Goal: Task Accomplishment & Management: Complete application form

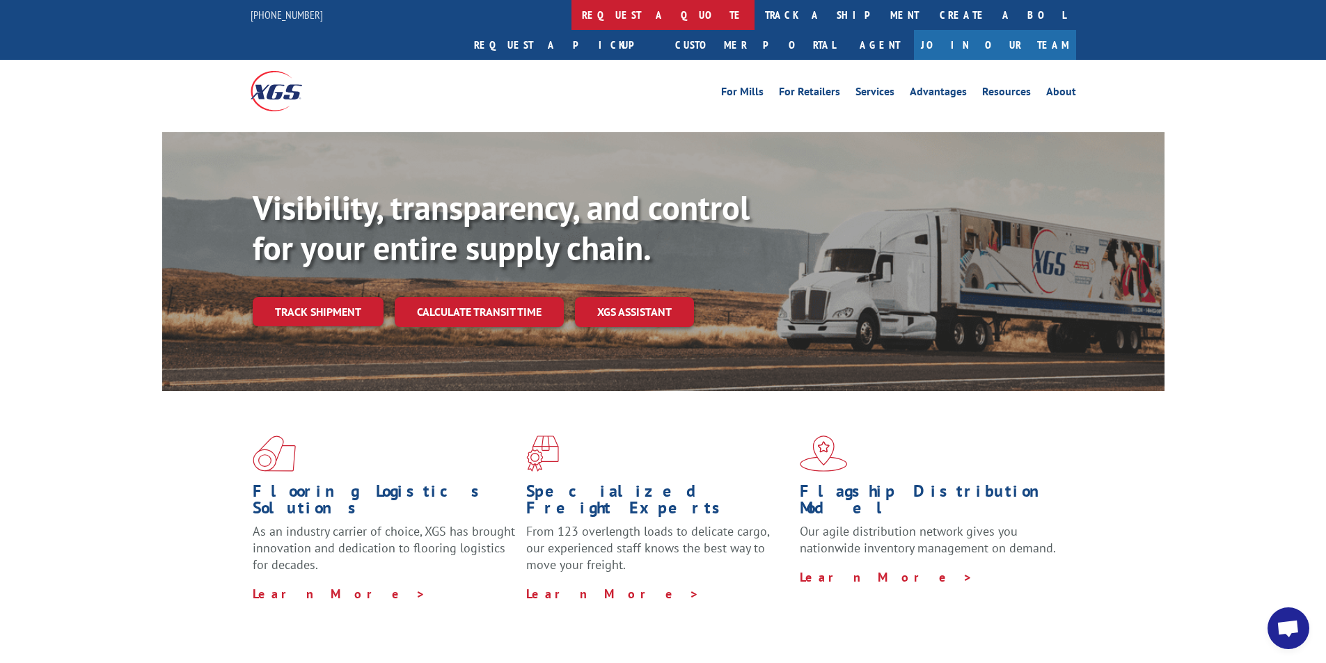
click at [571, 26] on link "request a quote" at bounding box center [662, 15] width 183 height 30
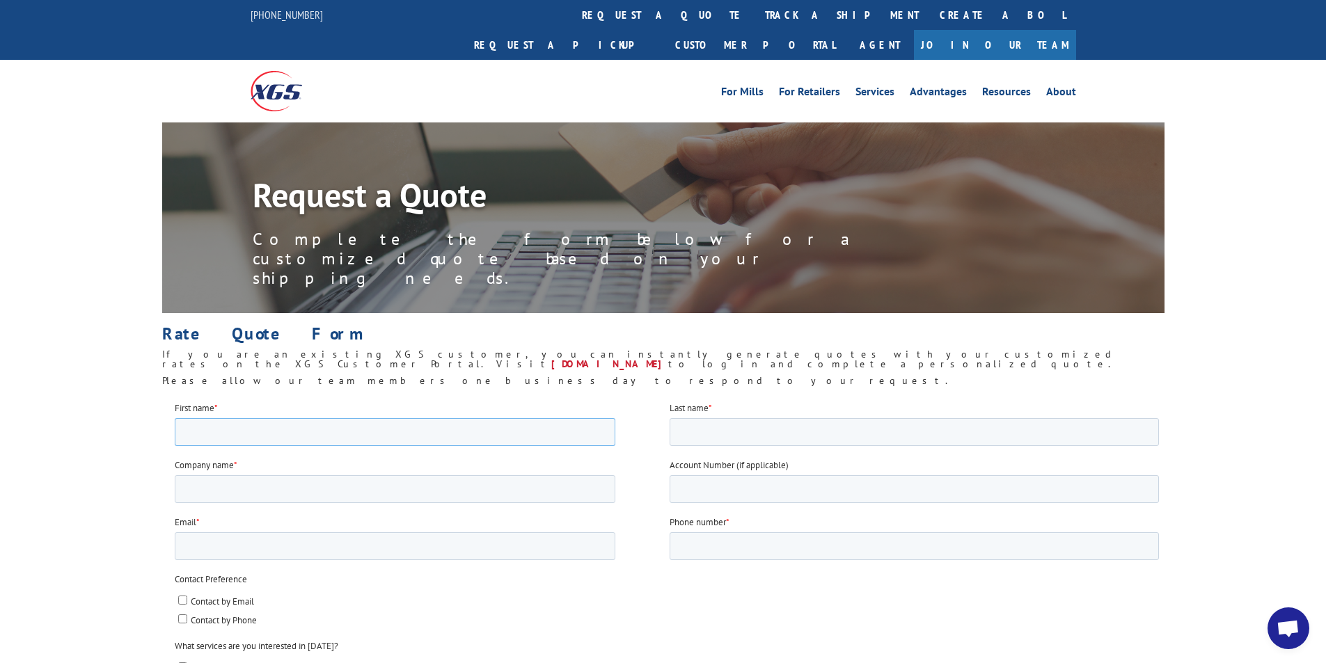
click at [357, 437] on input "First name *" at bounding box center [394, 432] width 441 height 28
type input "OSKAR"
type input "DOMINGUEZ"
type input "oskardominguez@cysaexpress.com"
type input "3108956079"
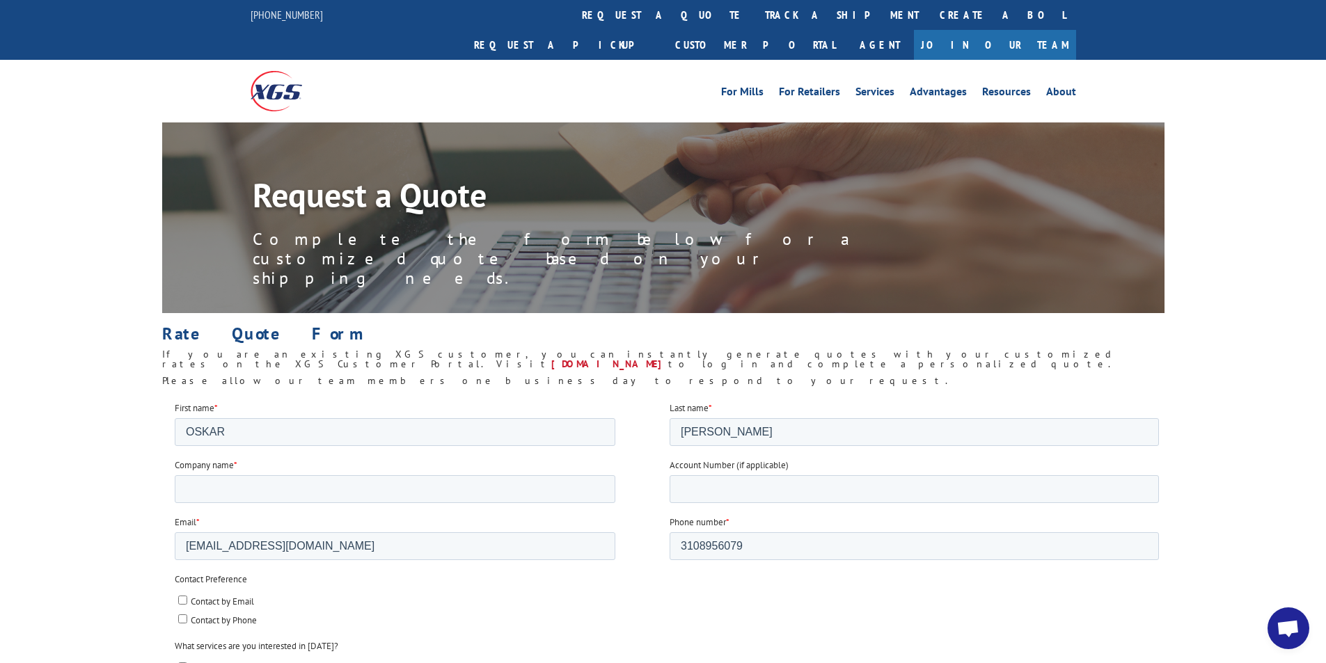
type input "90021"
click at [331, 489] on input "Company name *" at bounding box center [394, 489] width 441 height 28
type input "CYSA EXPRESS"
click at [788, 490] on input "Account Number (if applicable)" at bounding box center [913, 489] width 489 height 28
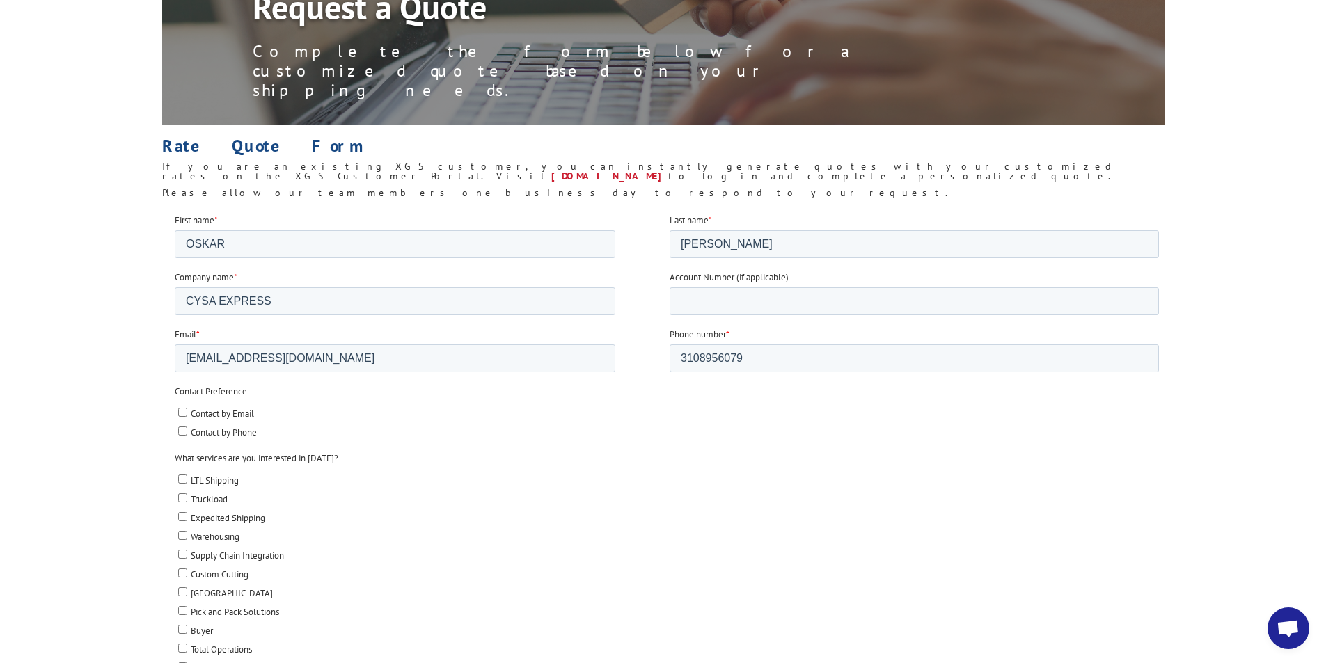
scroll to position [209, 0]
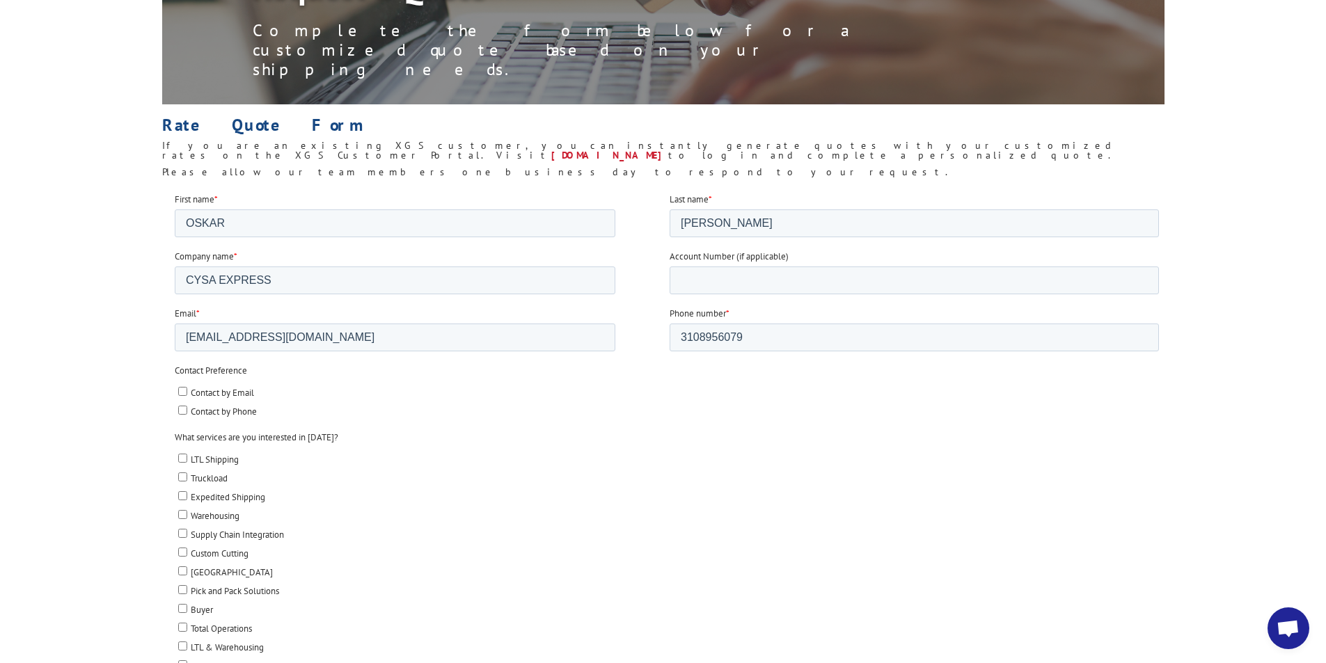
click at [183, 391] on input "Contact by Email" at bounding box center [181, 390] width 9 height 9
checkbox input "true"
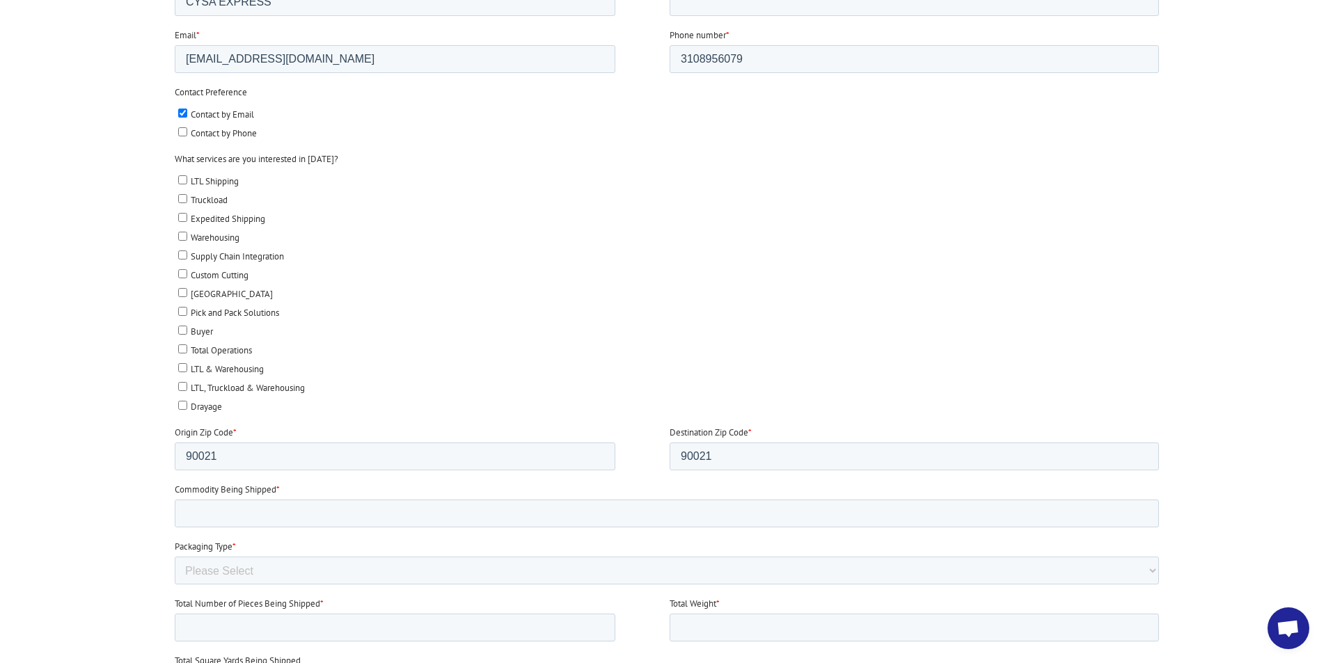
scroll to position [557, 0]
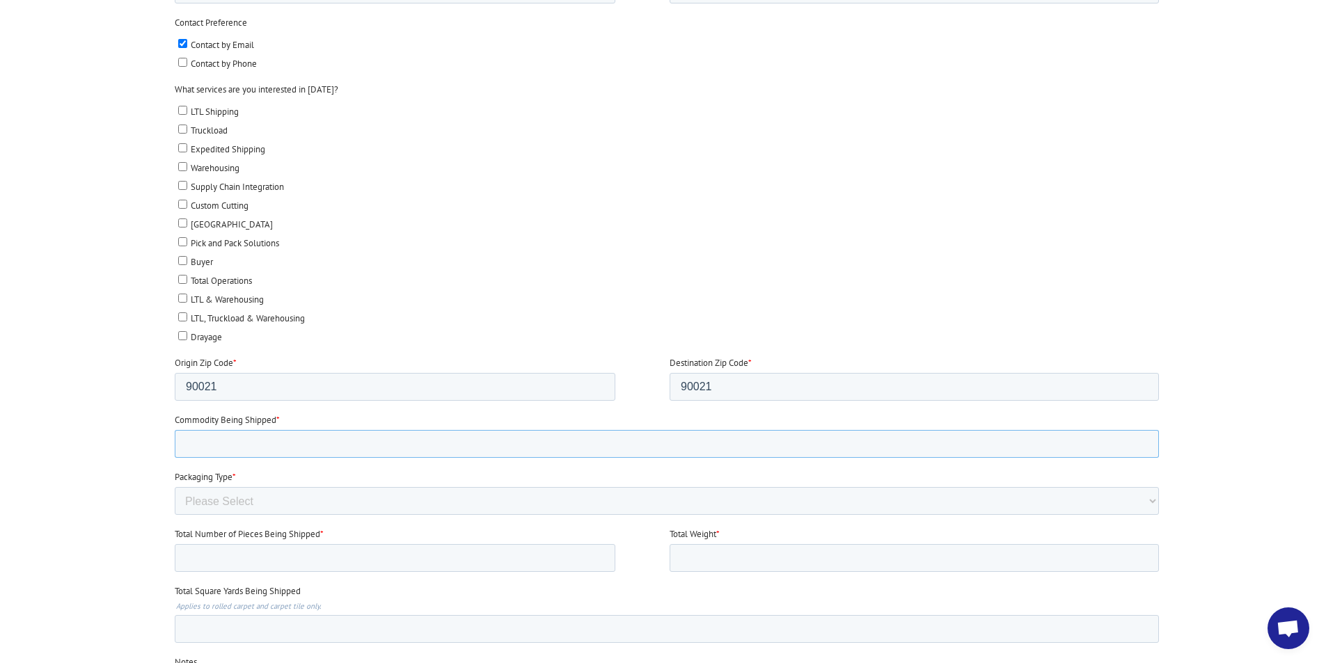
click at [331, 440] on input "Commodity Being Shipped *" at bounding box center [666, 444] width 984 height 28
type input "h"
type input "ladies accessories"
click at [255, 503] on select "Please Select Rolled Goods Palletized" at bounding box center [666, 501] width 984 height 28
select select "Rolled Carpet"
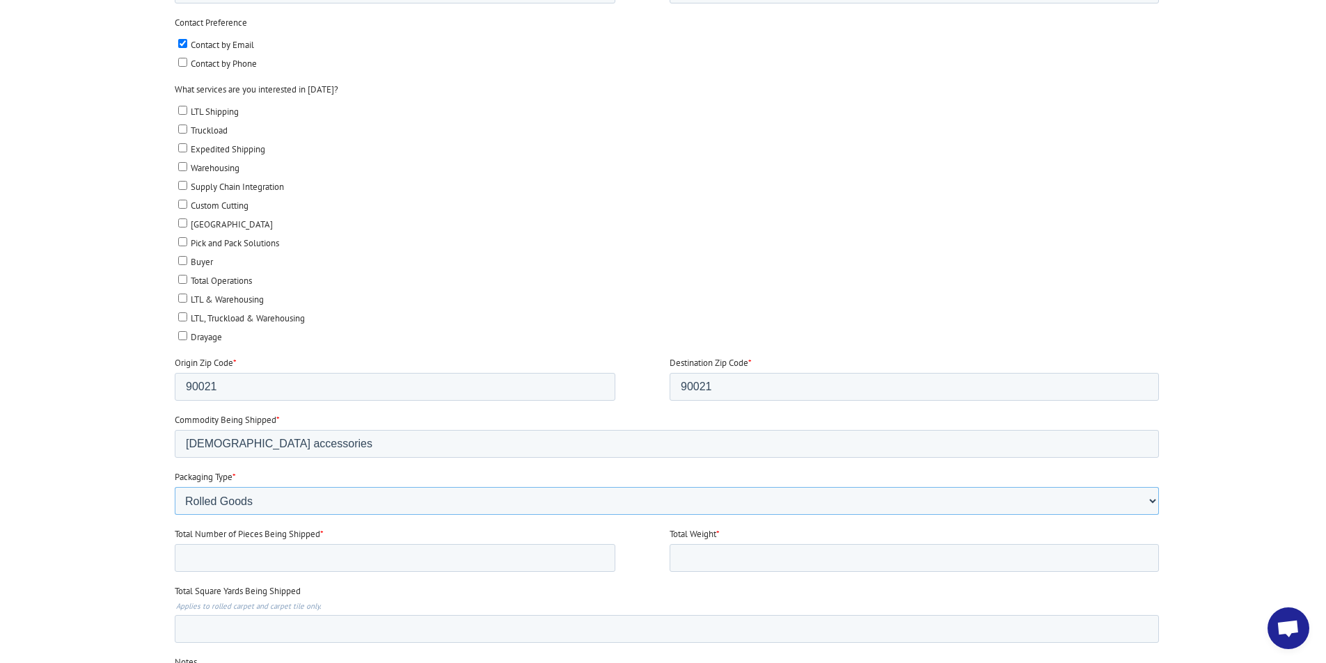
click at [174, 515] on select "Please Select Rolled Goods Palletized" at bounding box center [666, 501] width 984 height 28
click at [332, 558] on input "Total Number of Pieces Being Shipped *" at bounding box center [394, 558] width 441 height 28
type input "19"
click at [735, 545] on input "Total Weight *" at bounding box center [913, 558] width 489 height 28
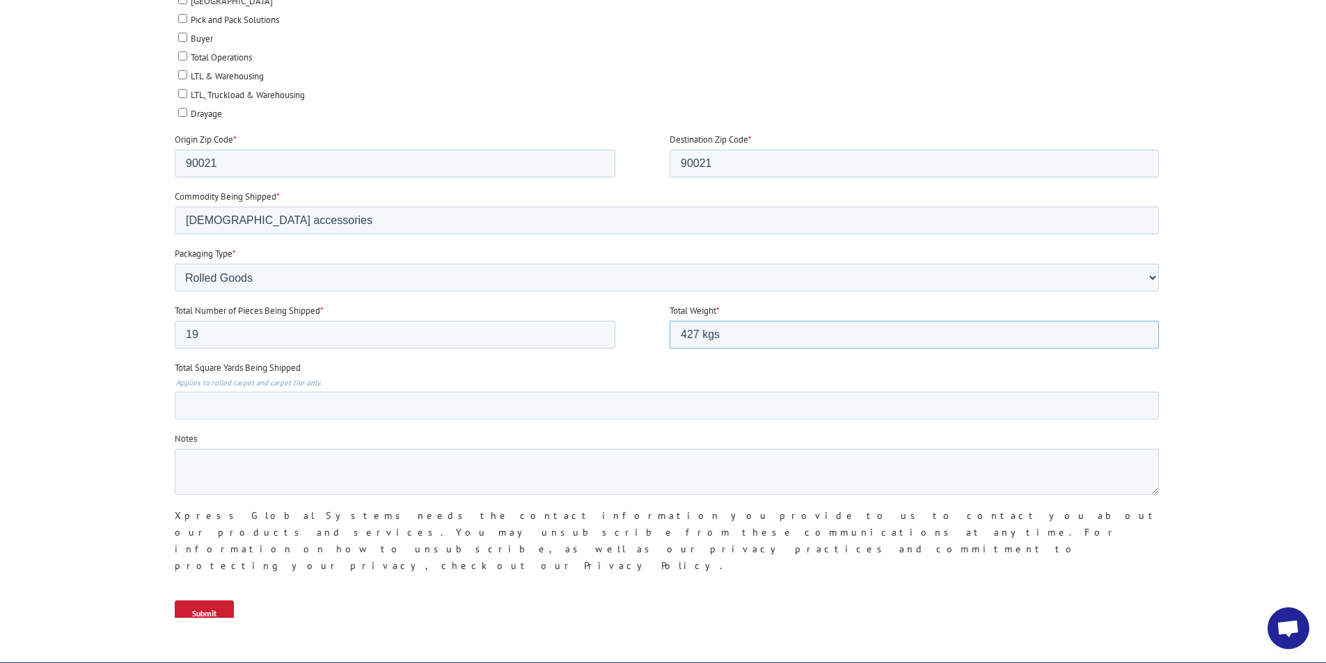
scroll to position [835, 0]
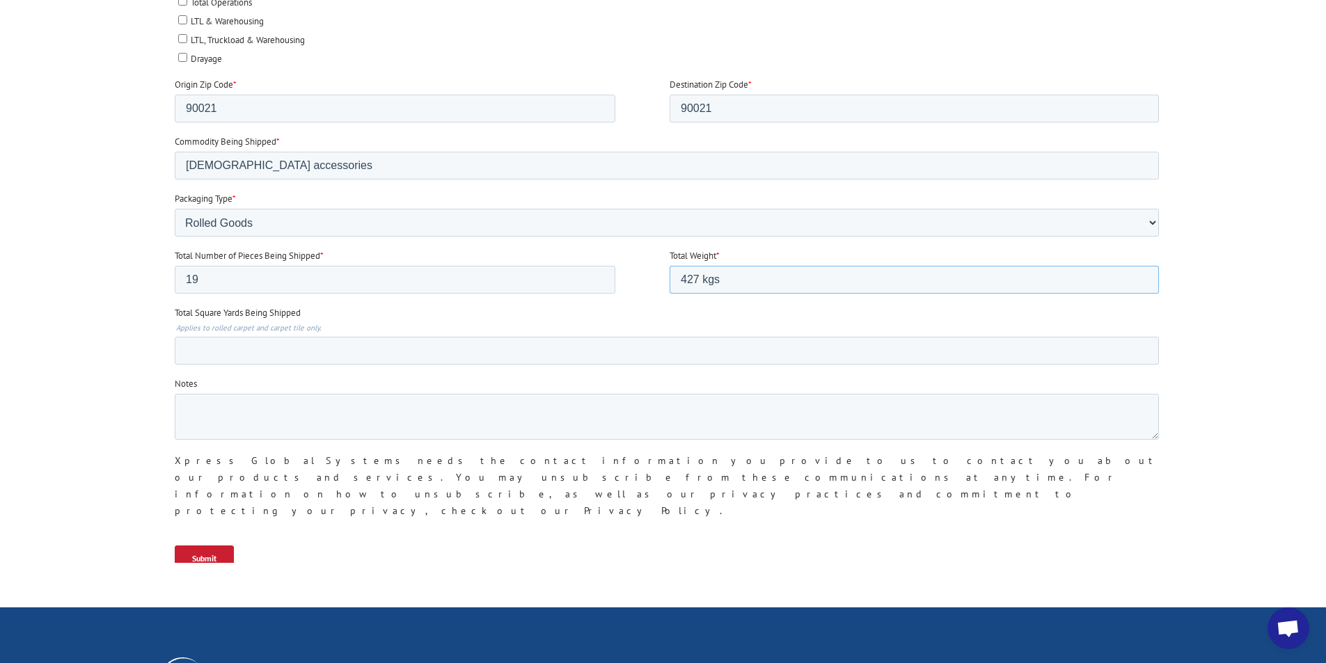
type input "427 kgs"
drag, startPoint x: 218, startPoint y: 518, endPoint x: 492, endPoint y: 258, distance: 377.6
click at [619, 596] on html "First name * OSKAR Last name * DOMINGUEZ Company name * CYSA EXPRESS Account Nu…" at bounding box center [669, 81] width 990 height 1030
click at [287, 212] on select "Please Select Rolled Goods Palletized" at bounding box center [666, 223] width 984 height 28
select select "Pallets (40"x48")"
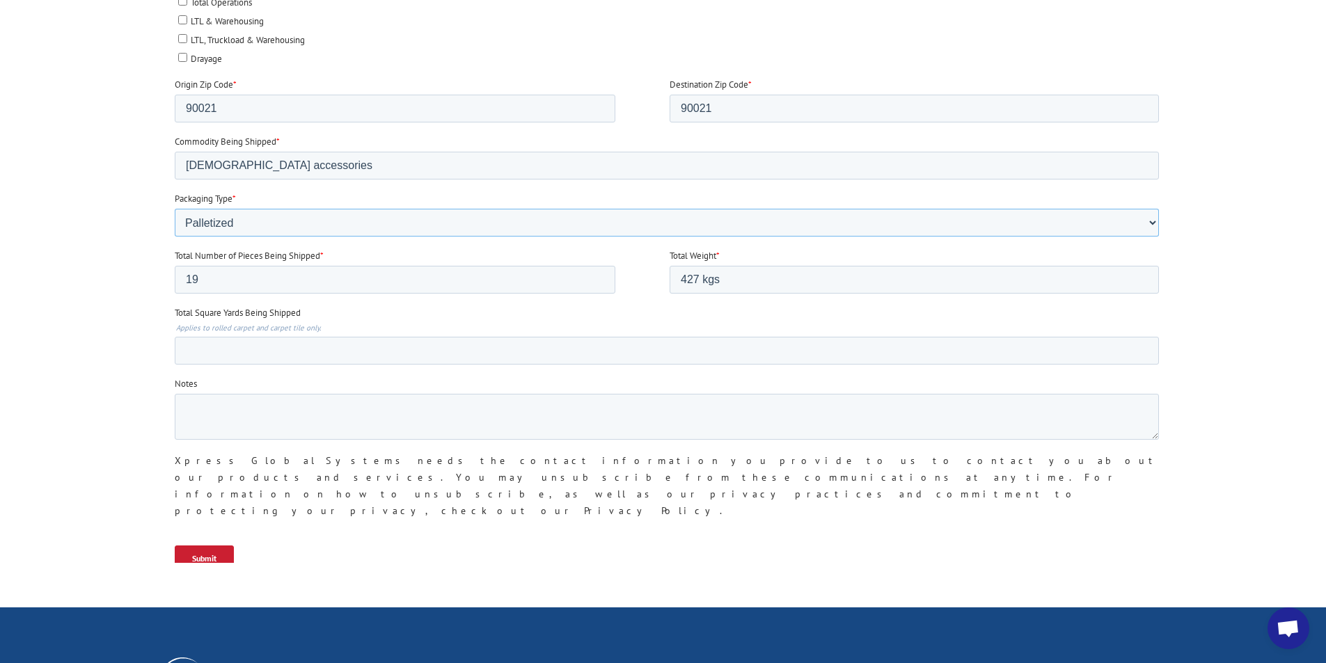
click at [174, 237] on select "Please Select Rolled Goods Palletized" at bounding box center [666, 223] width 984 height 28
click at [217, 546] on input "Submit" at bounding box center [203, 559] width 59 height 26
